Goal: Navigation & Orientation: Go to known website

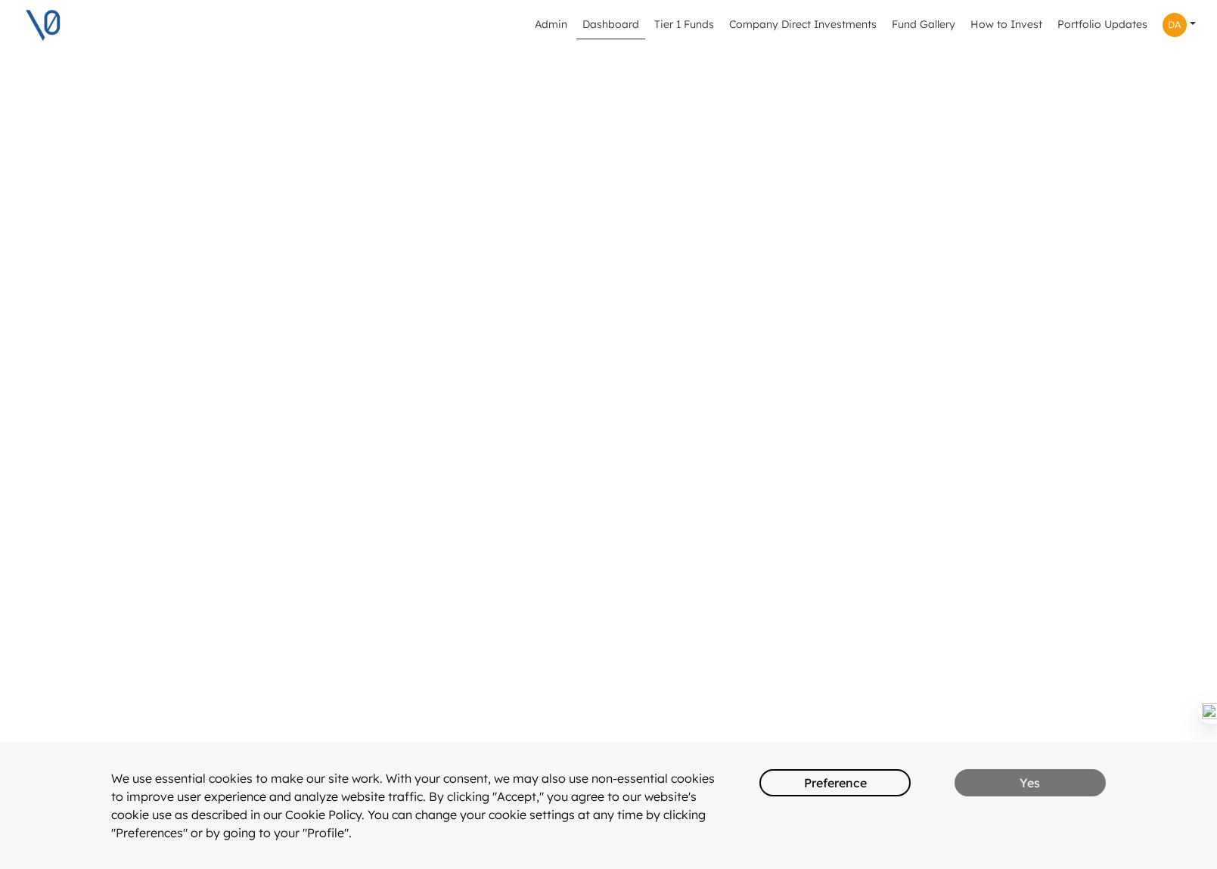
click at [1059, 783] on button "Yes" at bounding box center [1029, 782] width 151 height 27
